Goal: Task Accomplishment & Management: Manage account settings

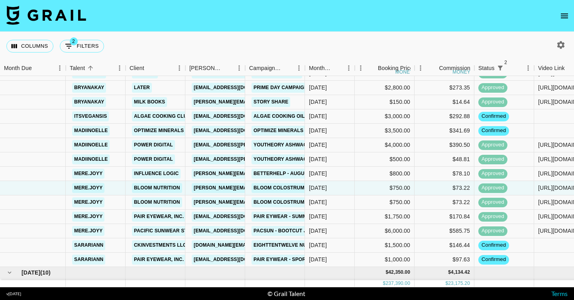
scroll to position [885, 0]
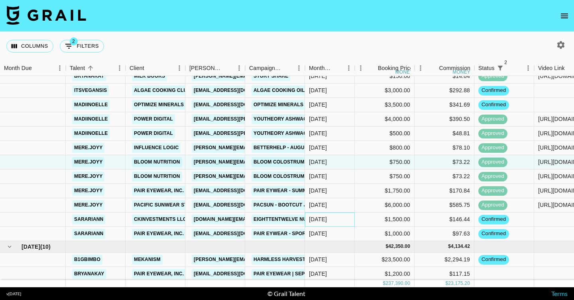
click at [328, 223] on div "[DATE]" at bounding box center [330, 220] width 50 height 14
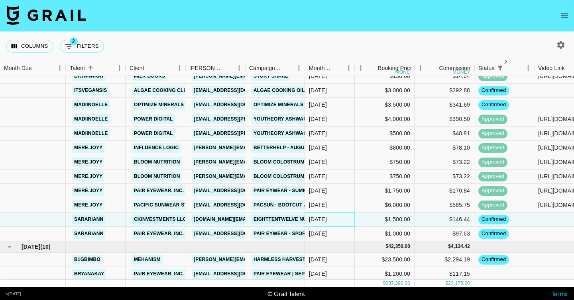
click at [328, 223] on div "[DATE]" at bounding box center [330, 220] width 50 height 14
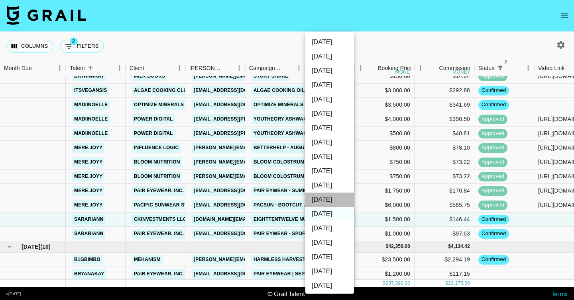
click at [329, 199] on li "[DATE]" at bounding box center [329, 200] width 49 height 14
type input "[DATE]"
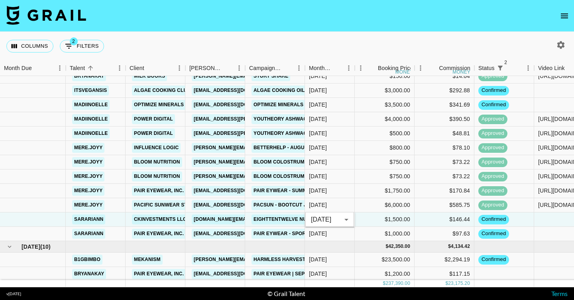
click at [364, 38] on div "Columns 2 Filters + Booking" at bounding box center [287, 46] width 574 height 29
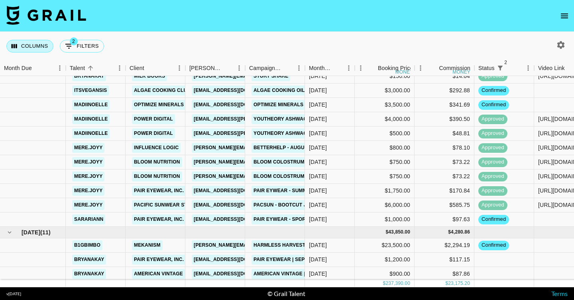
click at [23, 48] on button "Columns" at bounding box center [29, 46] width 47 height 13
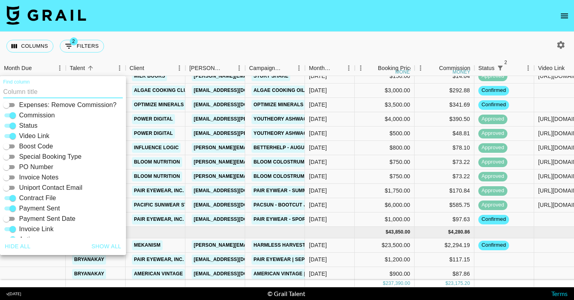
scroll to position [161, 0]
click at [12, 175] on input "Invoice Notes" at bounding box center [6, 177] width 29 height 10
checkbox input "true"
click at [277, 41] on div "Columns 2 Filters + Booking" at bounding box center [287, 46] width 574 height 29
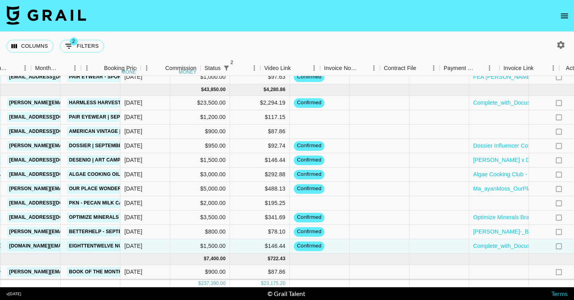
scroll to position [1028, 274]
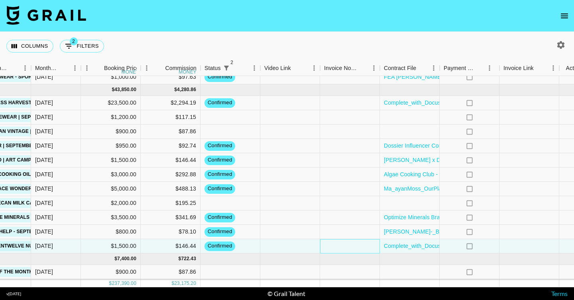
click at [361, 245] on div at bounding box center [350, 246] width 60 height 14
click at [355, 221] on textarea at bounding box center [364, 222] width 81 height 37
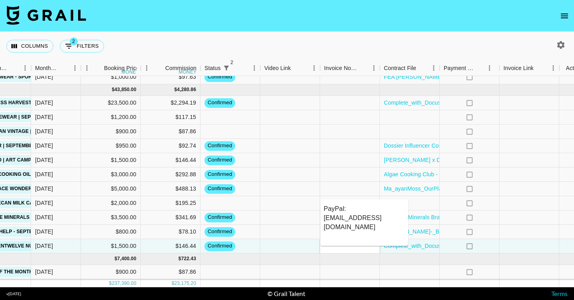
type textarea "PayPal: [EMAIL_ADDRESS][DOMAIN_NAME]"
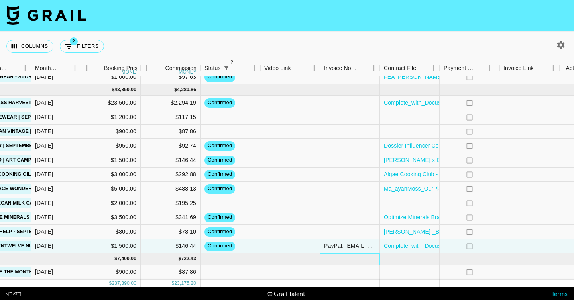
scroll to position [1056, 274]
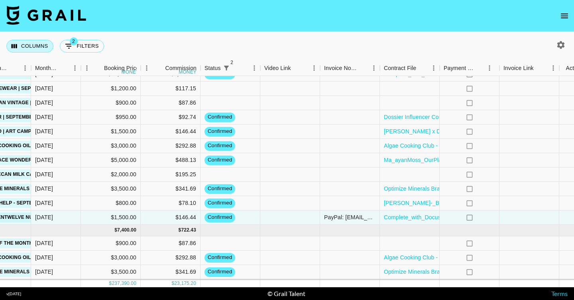
click at [35, 50] on button "Columns" at bounding box center [29, 46] width 47 height 13
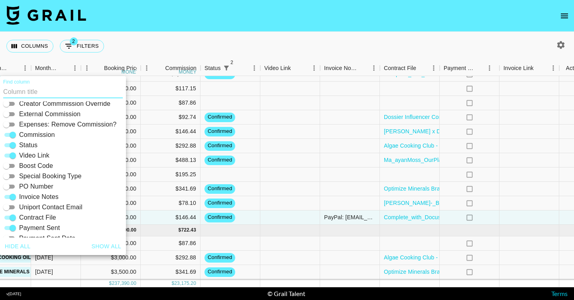
scroll to position [161, 0]
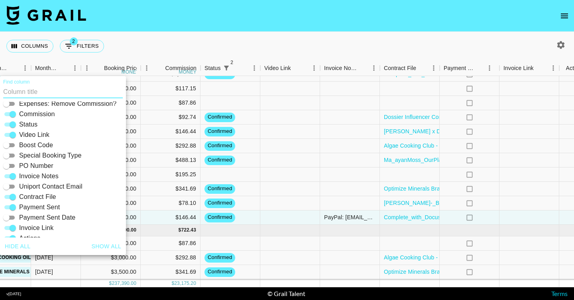
click at [11, 176] on input "Invoice Notes" at bounding box center [12, 177] width 29 height 10
checkbox input "false"
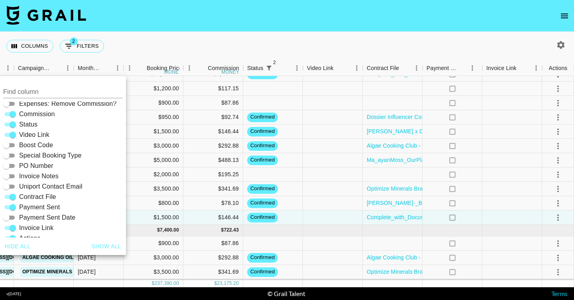
scroll to position [1056, 231]
click at [155, 42] on div "Columns 2 Filters + Booking" at bounding box center [287, 46] width 574 height 29
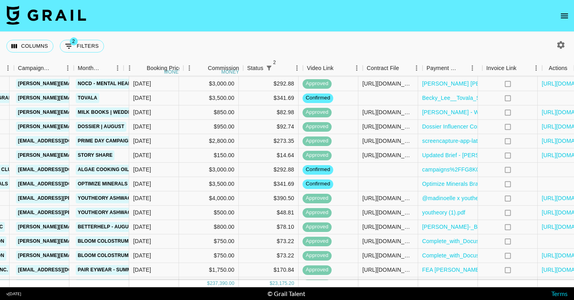
scroll to position [806, 231]
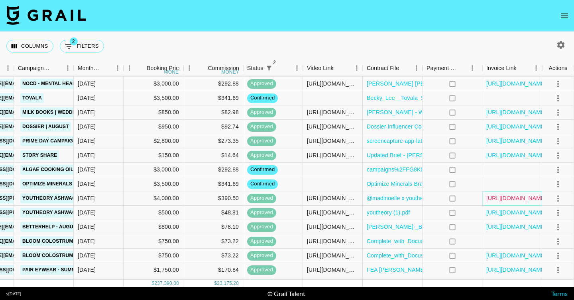
click at [527, 201] on link "[URL][DOMAIN_NAME]" at bounding box center [516, 198] width 60 height 8
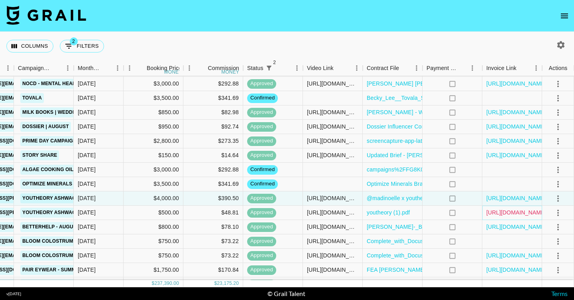
click at [517, 212] on link "[URL][DOMAIN_NAME]" at bounding box center [516, 213] width 60 height 8
